Goal: Transaction & Acquisition: Book appointment/travel/reservation

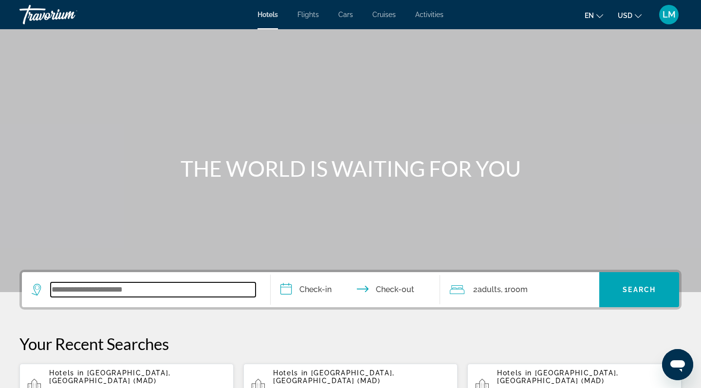
click at [103, 287] on input "Search widget" at bounding box center [153, 289] width 205 height 15
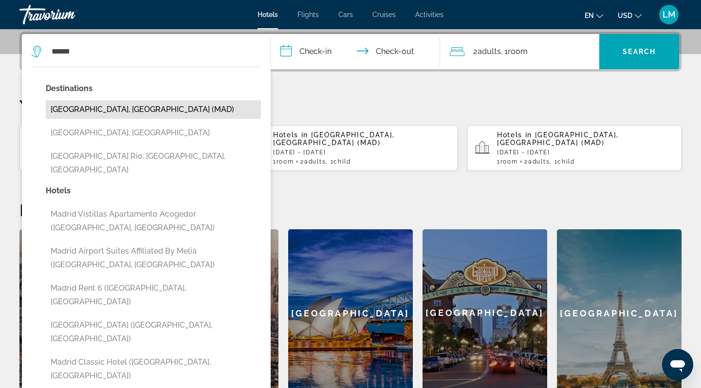
click at [90, 113] on button "[GEOGRAPHIC_DATA], [GEOGRAPHIC_DATA] (MAD)" at bounding box center [153, 109] width 215 height 18
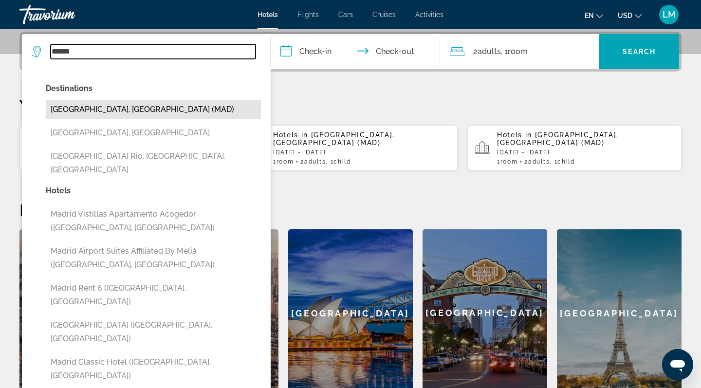
type input "**********"
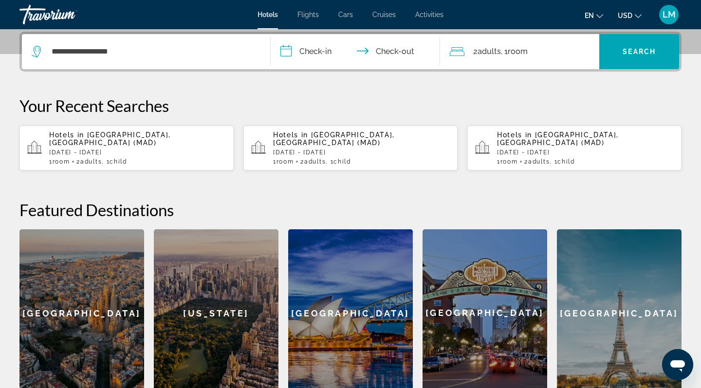
click at [310, 53] on input "**********" at bounding box center [357, 53] width 173 height 38
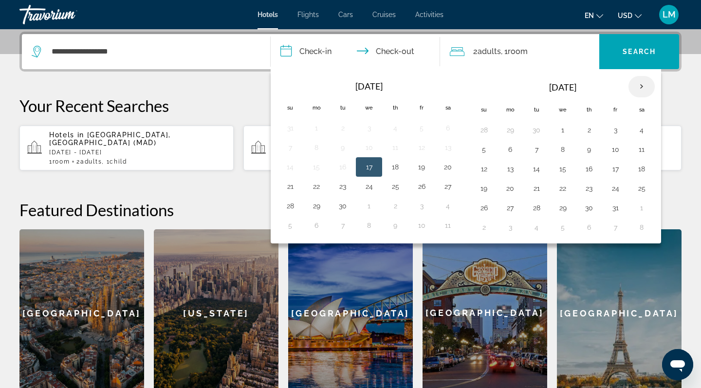
click at [459, 84] on th "Next month" at bounding box center [641, 86] width 26 height 21
click at [459, 188] on button "22" at bounding box center [510, 188] width 16 height 14
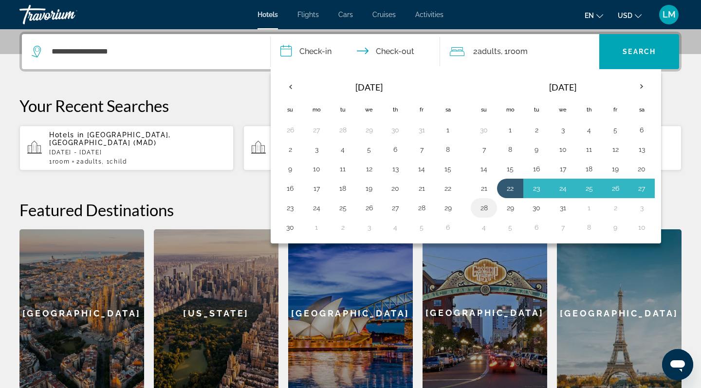
click at [459, 208] on button "28" at bounding box center [484, 208] width 16 height 14
type input "**********"
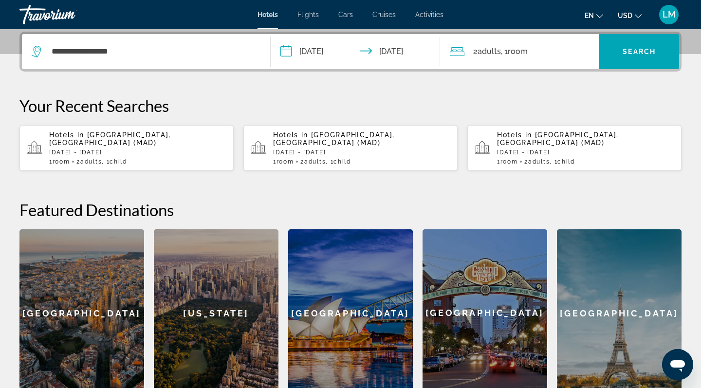
click at [459, 47] on div "2 Adult Adults , 1 Room rooms" at bounding box center [525, 52] width 150 height 14
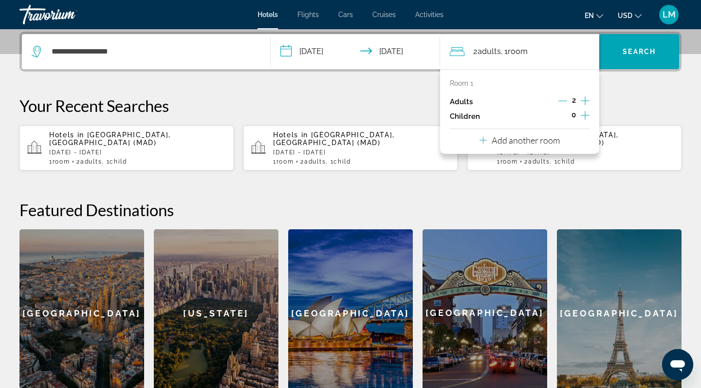
click at [459, 115] on icon "Increment children" at bounding box center [584, 115] width 9 height 12
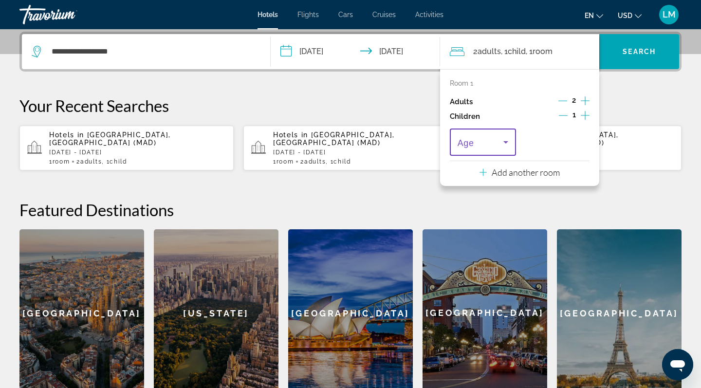
click at [459, 144] on icon "Travelers: 2 adults, 1 child" at bounding box center [506, 142] width 12 height 12
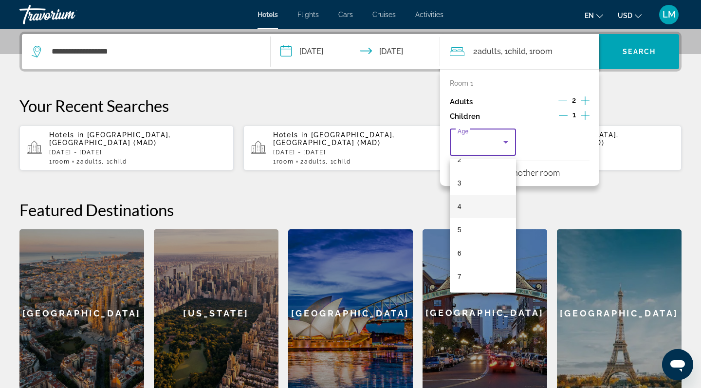
scroll to position [62, 0]
click at [459, 275] on mat-option "7" at bounding box center [483, 275] width 66 height 23
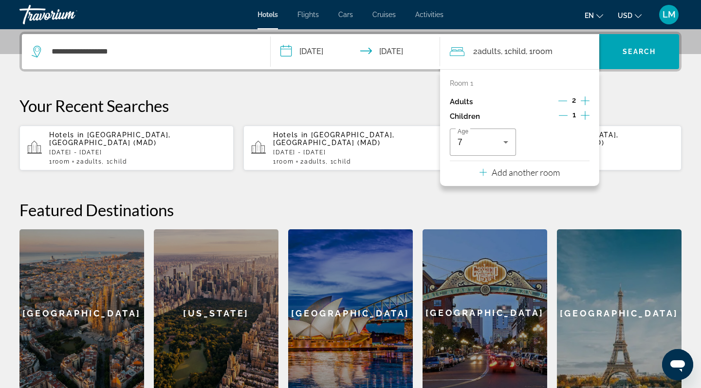
click at [459, 190] on div "**********" at bounding box center [350, 214] width 701 height 365
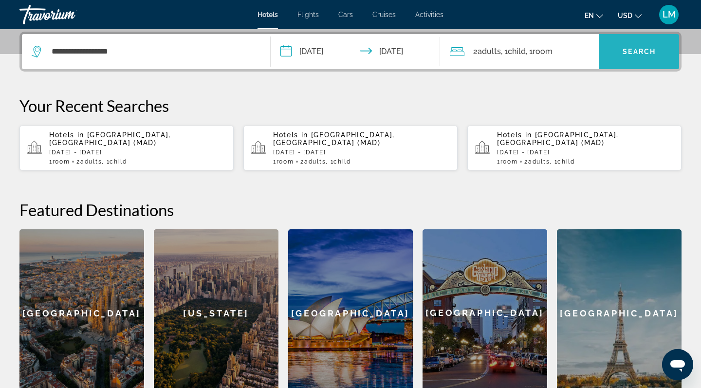
click at [459, 55] on span "Search" at bounding box center [638, 52] width 33 height 8
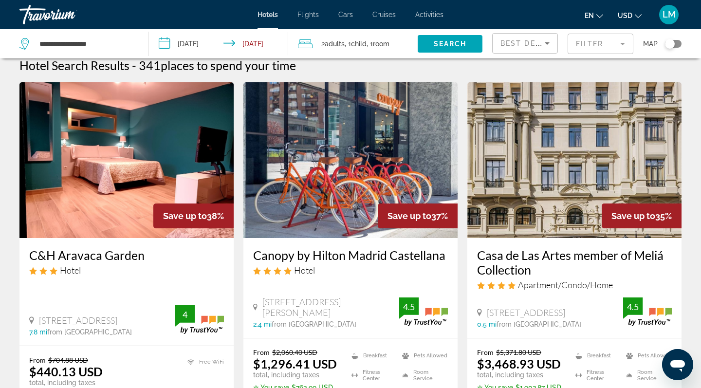
scroll to position [12, 0]
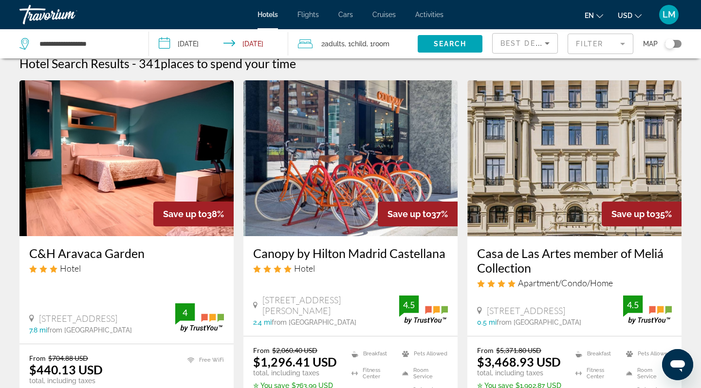
click at [372, 158] on img "Main content" at bounding box center [350, 158] width 214 height 156
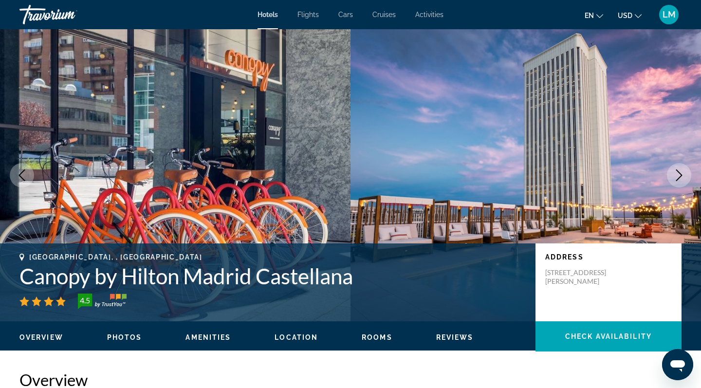
click at [459, 173] on icon "Next image" at bounding box center [679, 175] width 12 height 12
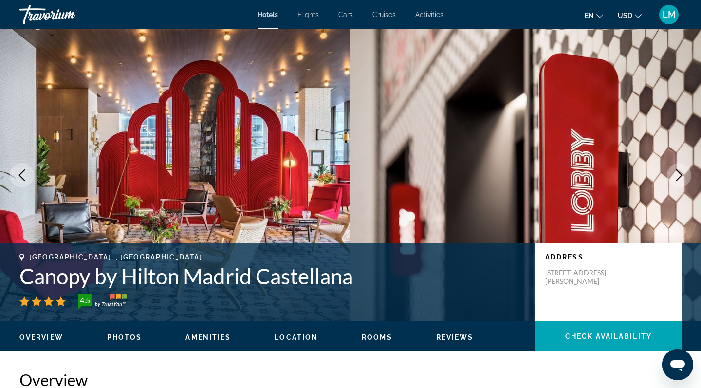
click at [459, 174] on icon "Next image" at bounding box center [679, 175] width 12 height 12
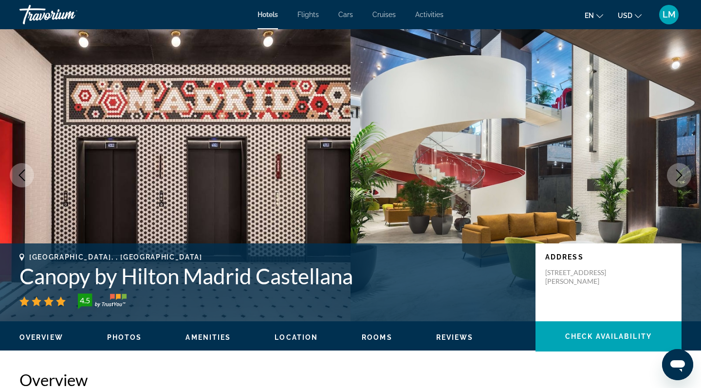
click at [459, 174] on icon "Next image" at bounding box center [679, 175] width 12 height 12
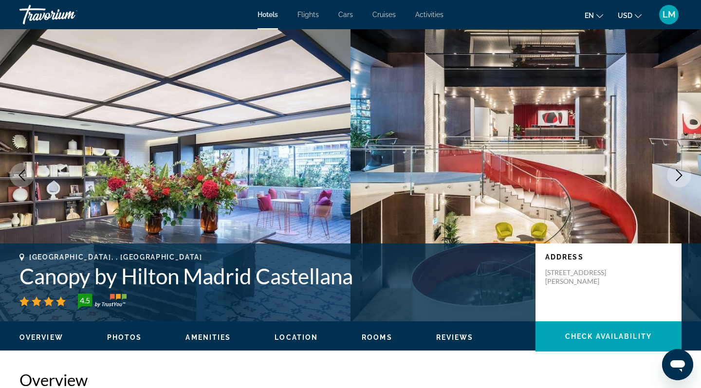
click at [459, 174] on icon "Next image" at bounding box center [679, 175] width 12 height 12
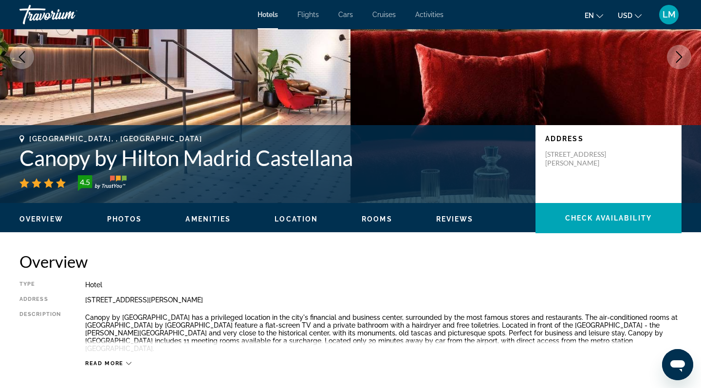
scroll to position [58, 0]
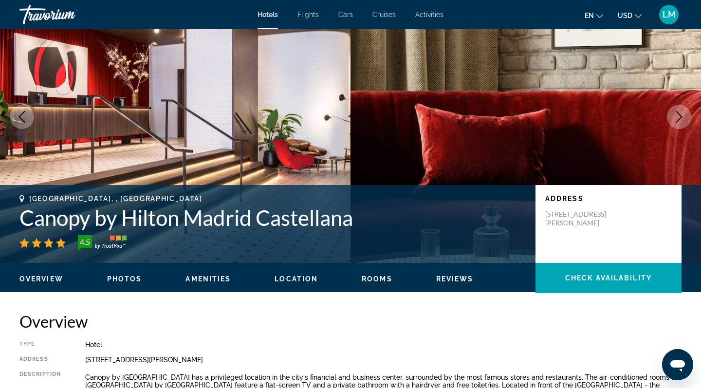
click at [459, 114] on icon "Next image" at bounding box center [679, 117] width 12 height 12
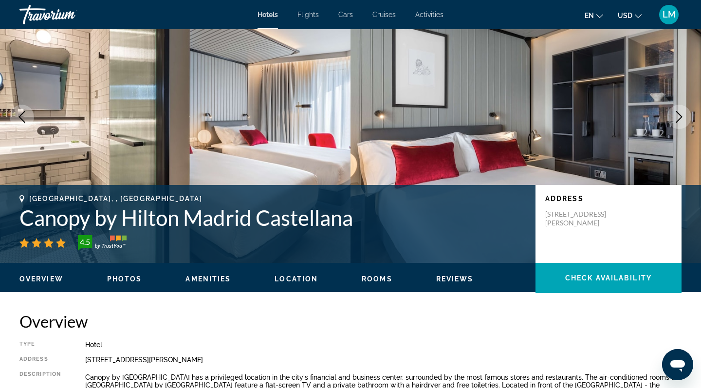
click at [459, 114] on icon "Next image" at bounding box center [679, 117] width 12 height 12
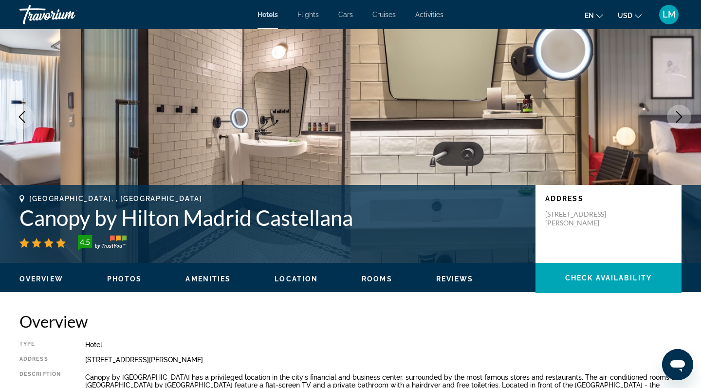
click at [459, 114] on icon "Next image" at bounding box center [679, 117] width 12 height 12
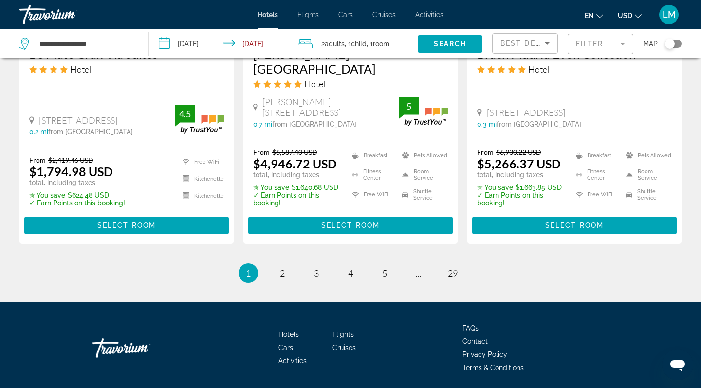
scroll to position [1350, 0]
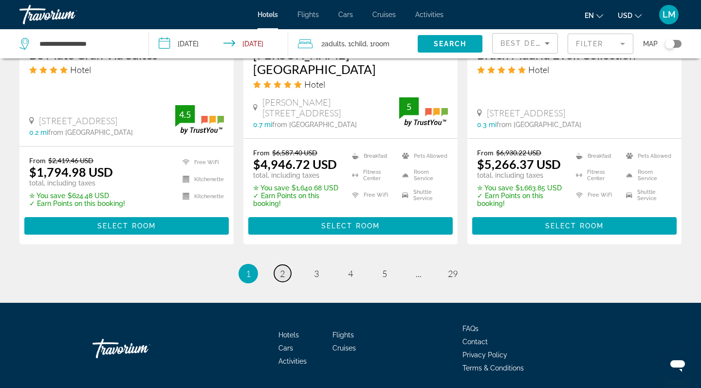
click at [281, 268] on span "2" at bounding box center [282, 273] width 5 height 11
